Goal: Task Accomplishment & Management: Manage account settings

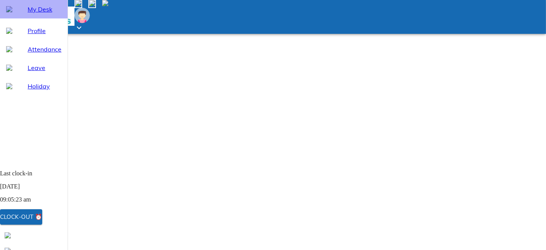
click at [44, 14] on span "My Desk" at bounding box center [45, 9] width 34 height 9
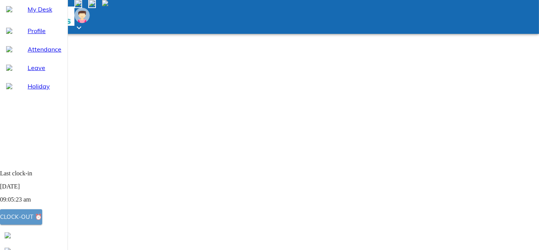
click at [42, 224] on button "Clock-out ⏰" at bounding box center [21, 216] width 42 height 15
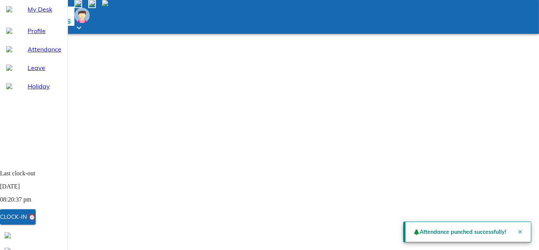
click at [60, 58] on div "Attendance" at bounding box center [34, 49] width 68 height 18
select select "8"
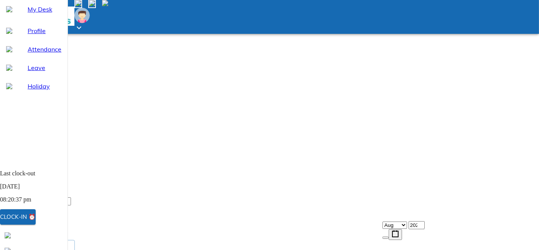
scroll to position [55, 0]
click at [40, 18] on div "My Desk" at bounding box center [34, 9] width 68 height 18
click at [12, 52] on img at bounding box center [9, 49] width 6 height 6
select select "8"
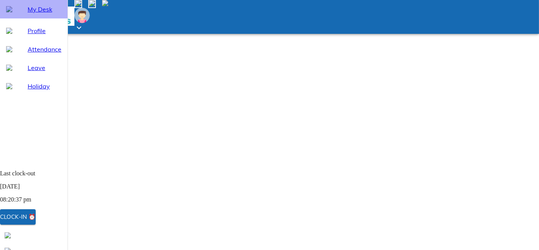
click at [45, 14] on span "My Desk" at bounding box center [45, 9] width 34 height 9
